Goal: Task Accomplishment & Management: Manage account settings

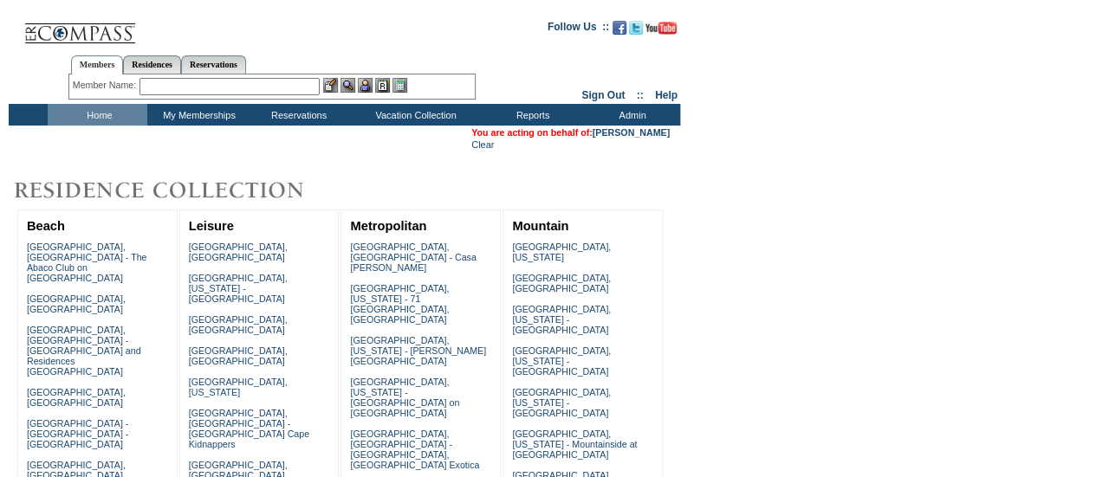
click at [265, 78] on input "text" at bounding box center [229, 86] width 180 height 17
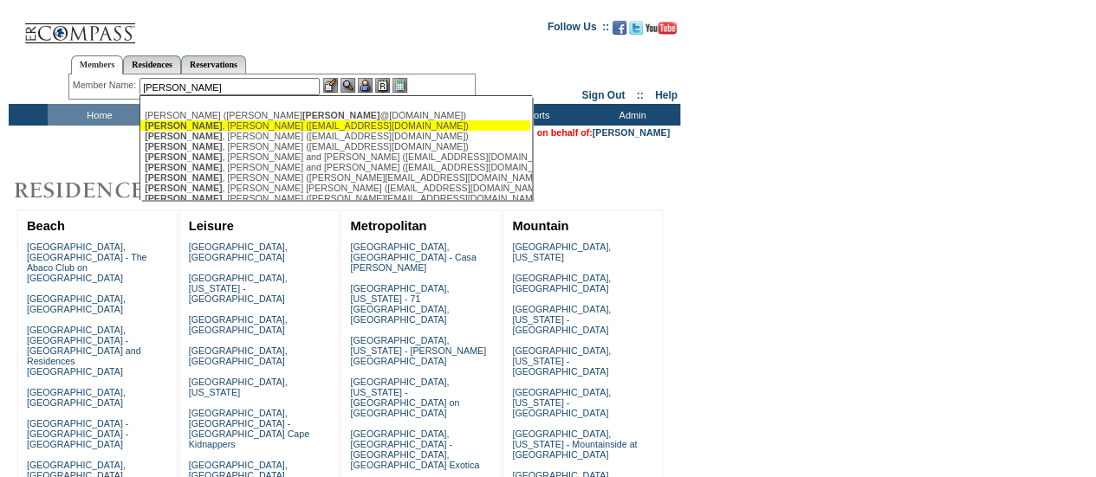
click at [262, 129] on div "[PERSON_NAME] ([EMAIL_ADDRESS][DOMAIN_NAME])" at bounding box center [335, 125] width 381 height 10
type input "[PERSON_NAME] ([EMAIL_ADDRESS][DOMAIN_NAME])"
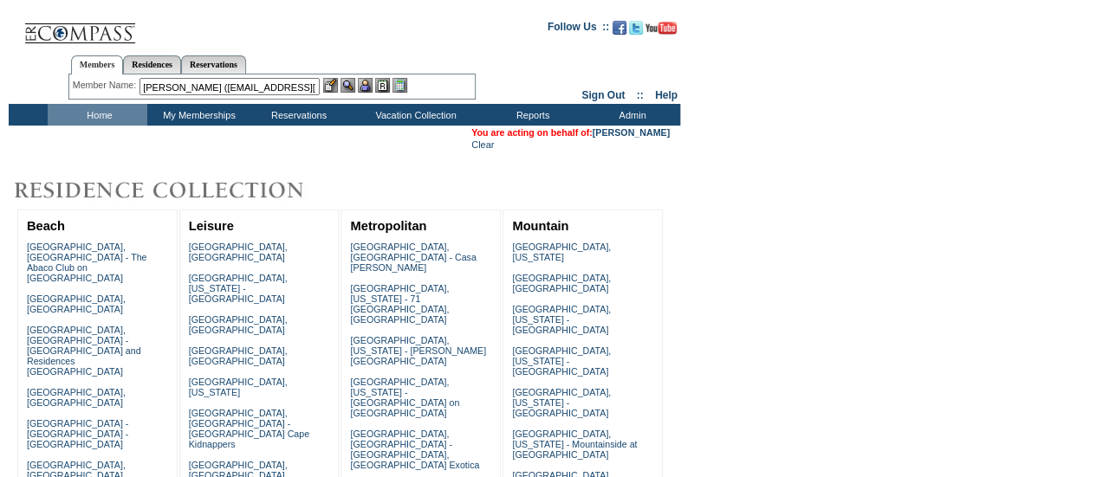
click at [369, 86] on img at bounding box center [365, 85] width 15 height 15
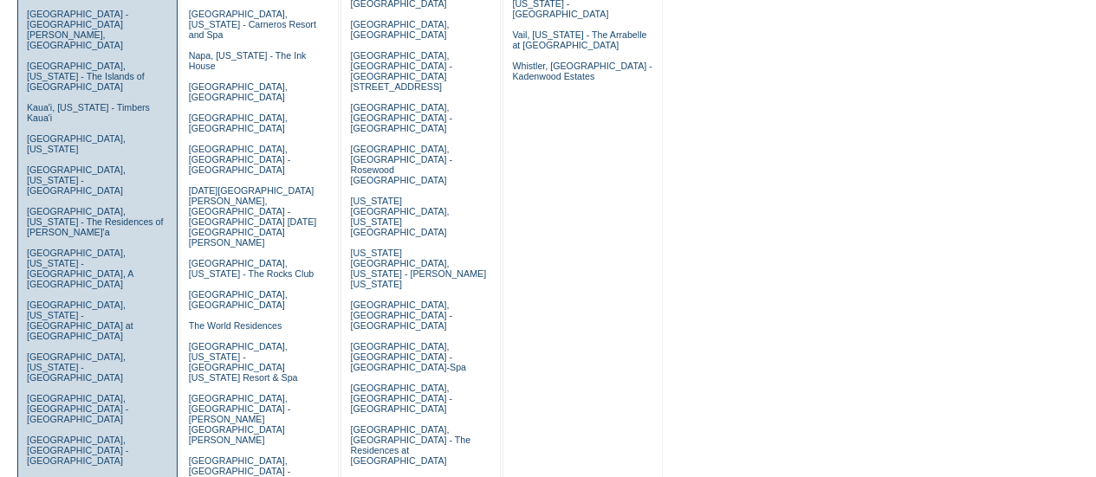
scroll to position [618, 0]
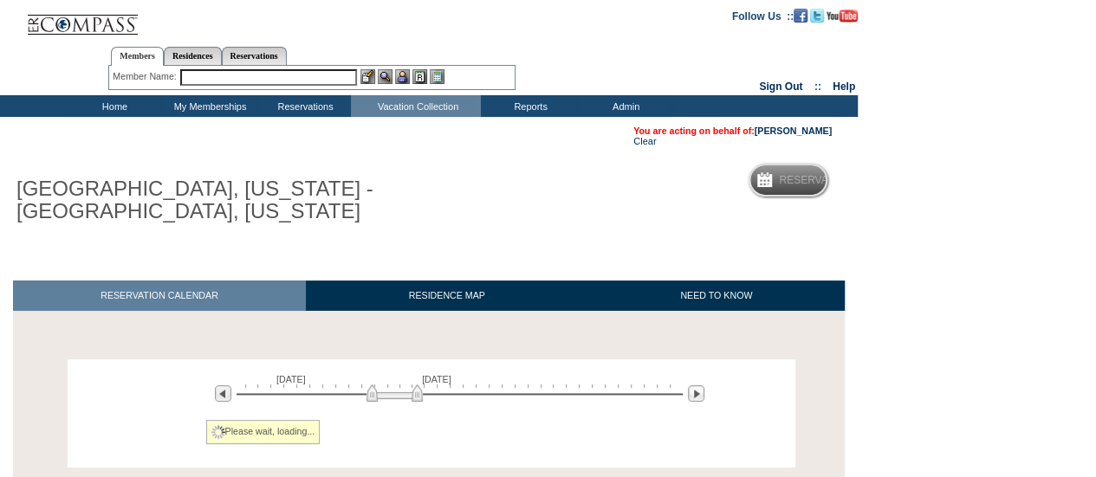
scroll to position [270, 0]
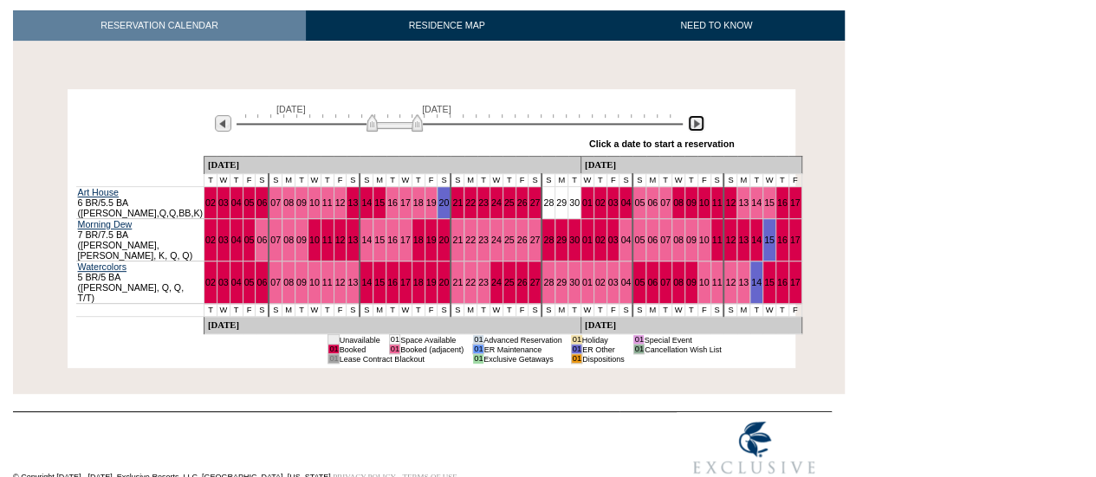
click at [696, 126] on img at bounding box center [696, 123] width 16 height 16
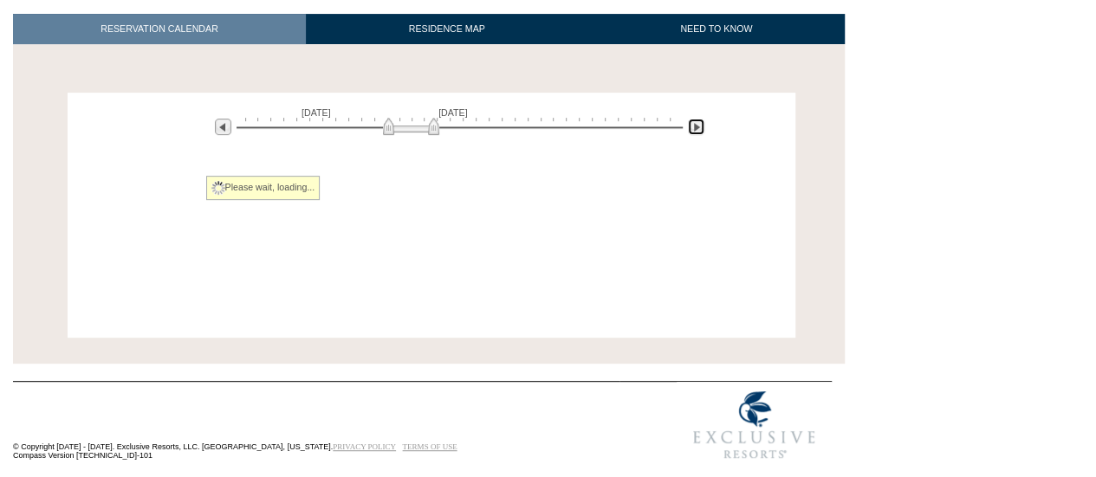
click at [696, 126] on img at bounding box center [696, 127] width 16 height 16
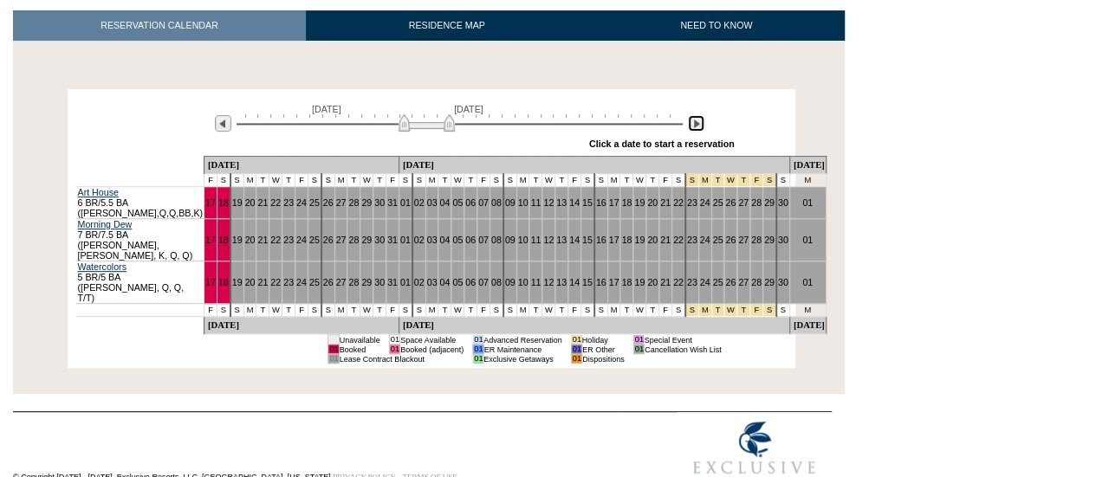
click at [696, 126] on img at bounding box center [696, 123] width 16 height 16
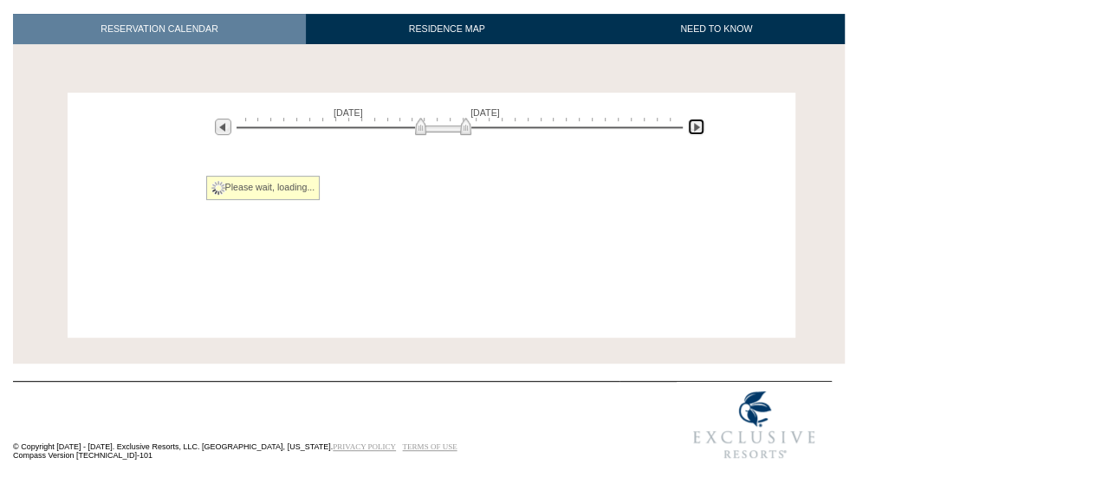
click at [696, 126] on img at bounding box center [696, 127] width 16 height 16
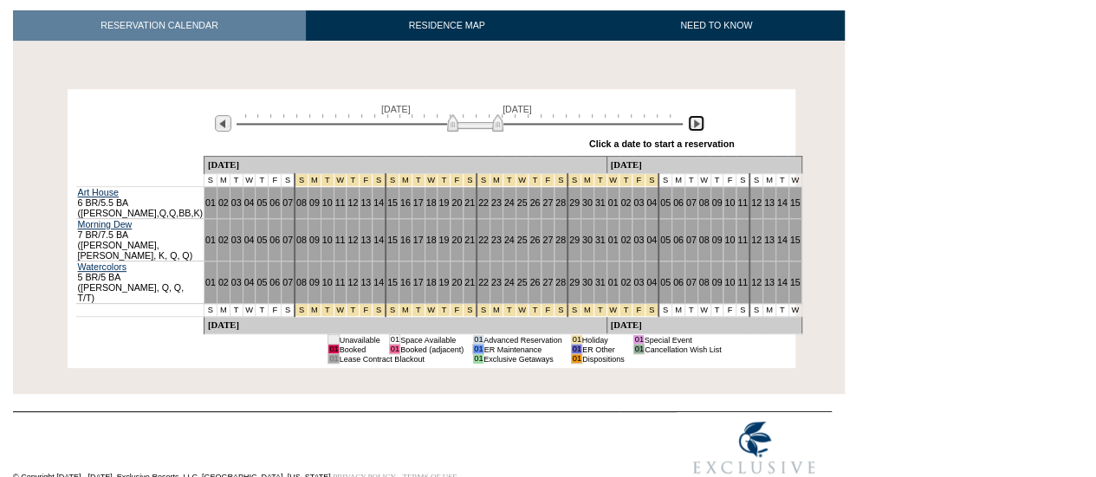
click at [696, 126] on img at bounding box center [696, 123] width 16 height 16
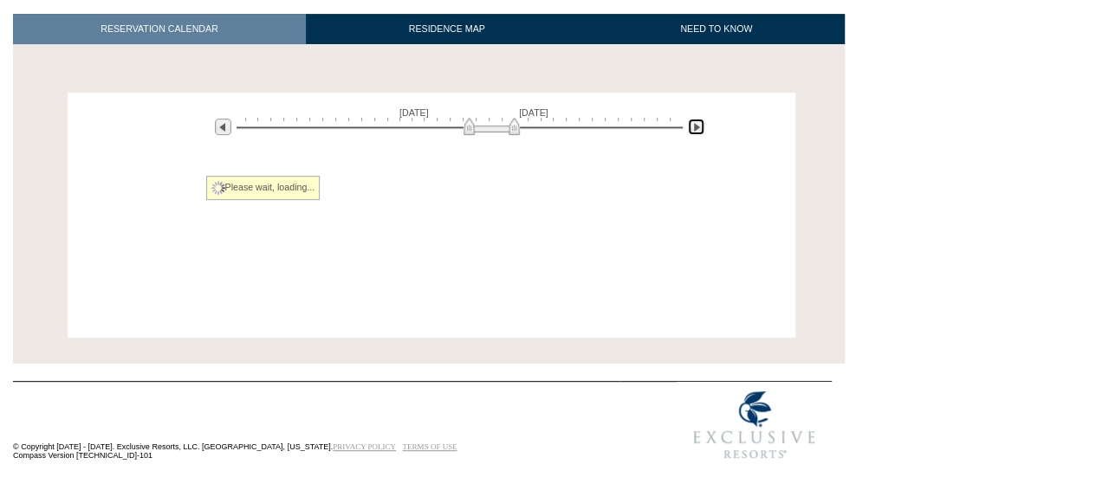
click at [696, 126] on img at bounding box center [696, 127] width 16 height 16
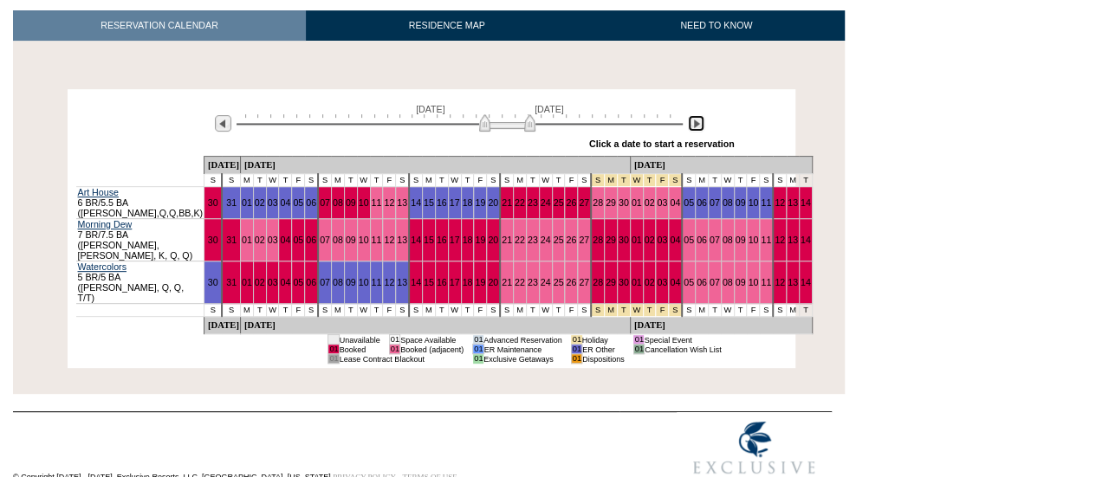
click at [696, 126] on img at bounding box center [696, 123] width 16 height 16
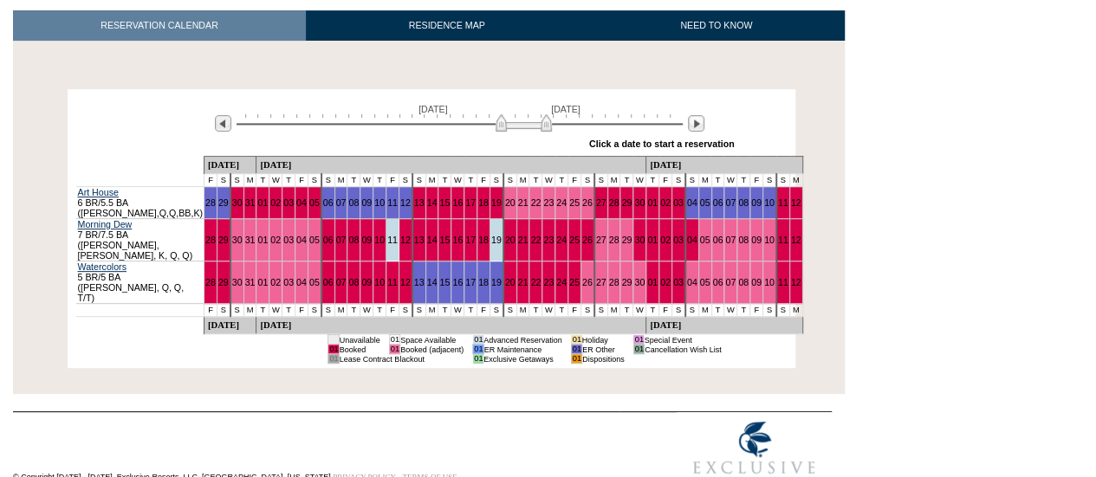
click at [696, 133] on div at bounding box center [696, 123] width 20 height 19
click at [700, 131] on img at bounding box center [696, 123] width 16 height 16
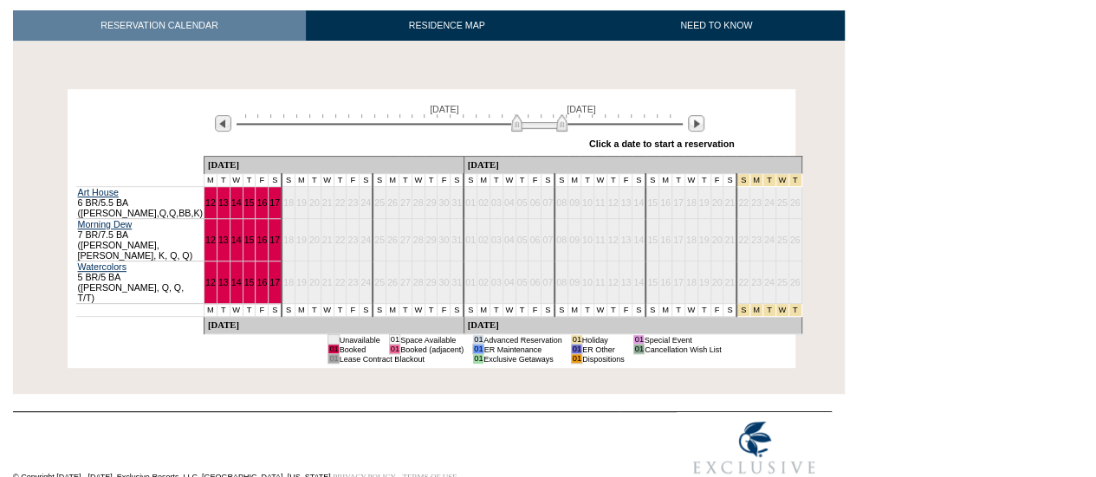
click at [213, 115] on div "October 12, 2026 November 26, 2026" at bounding box center [456, 118] width 500 height 29
click at [217, 124] on img at bounding box center [223, 123] width 16 height 16
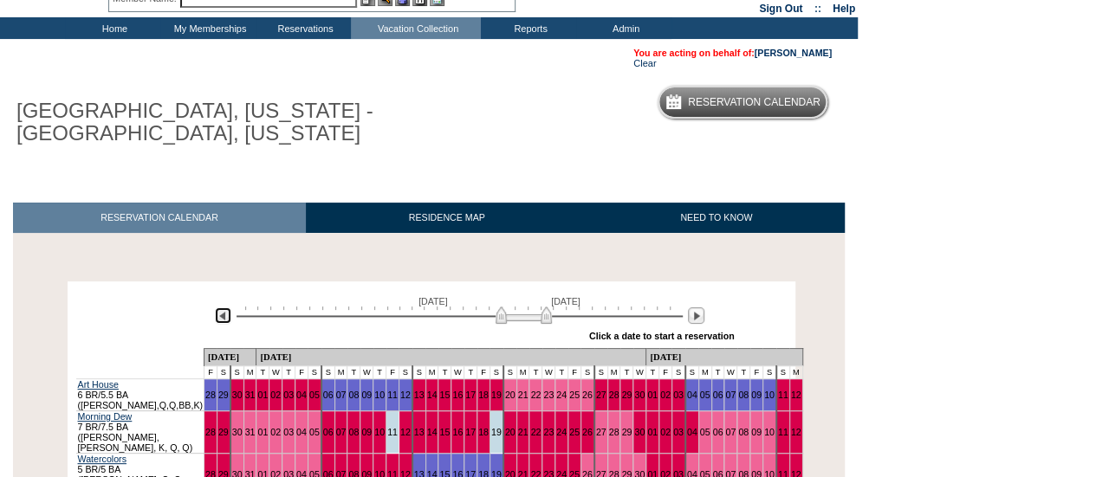
scroll to position [70, 0]
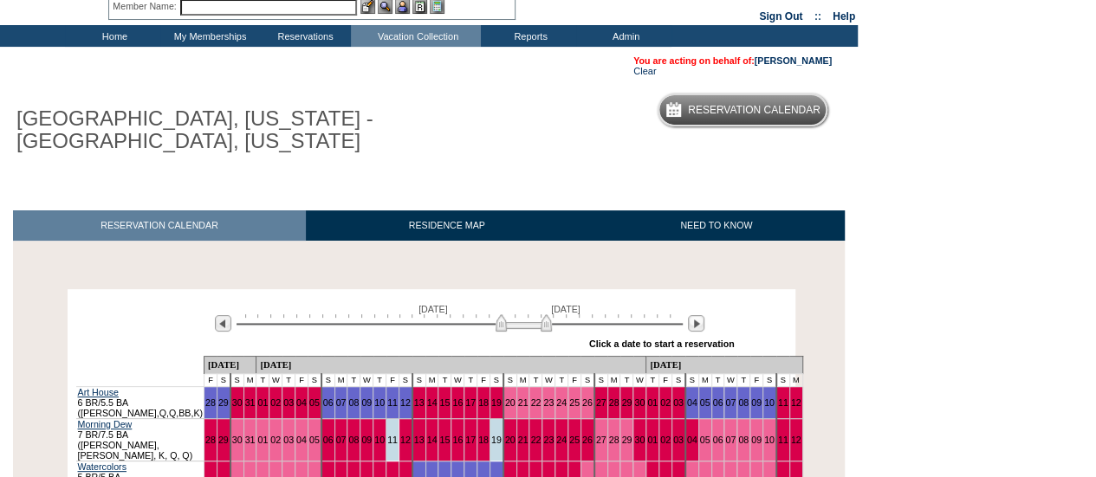
click at [806, 55] on div "You are acting on behalf of: Alan Hartman Clear" at bounding box center [422, 66] width 845 height 38
click at [800, 58] on link "[PERSON_NAME]" at bounding box center [792, 60] width 77 height 10
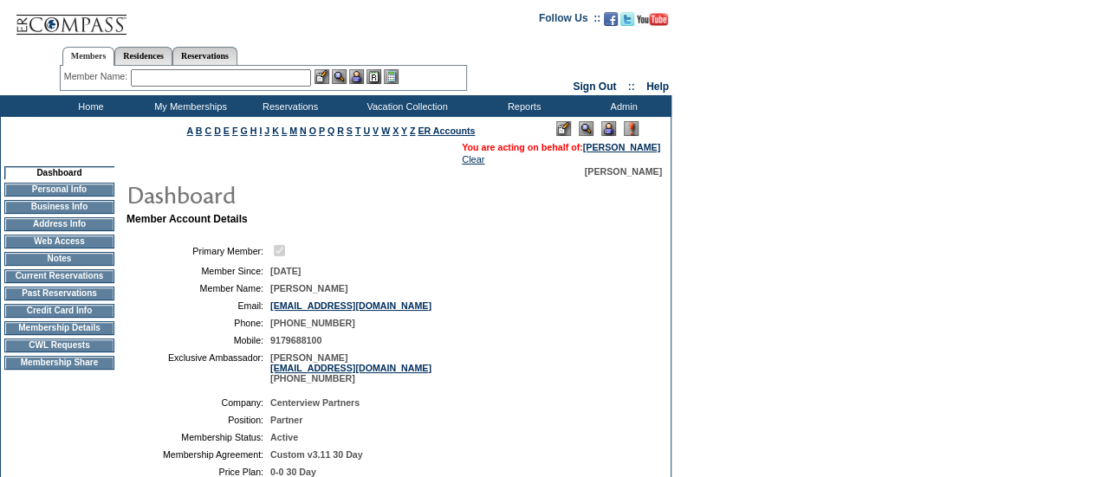
click at [68, 353] on td "CWL Requests" at bounding box center [59, 346] width 110 height 14
